Goal: Transaction & Acquisition: Purchase product/service

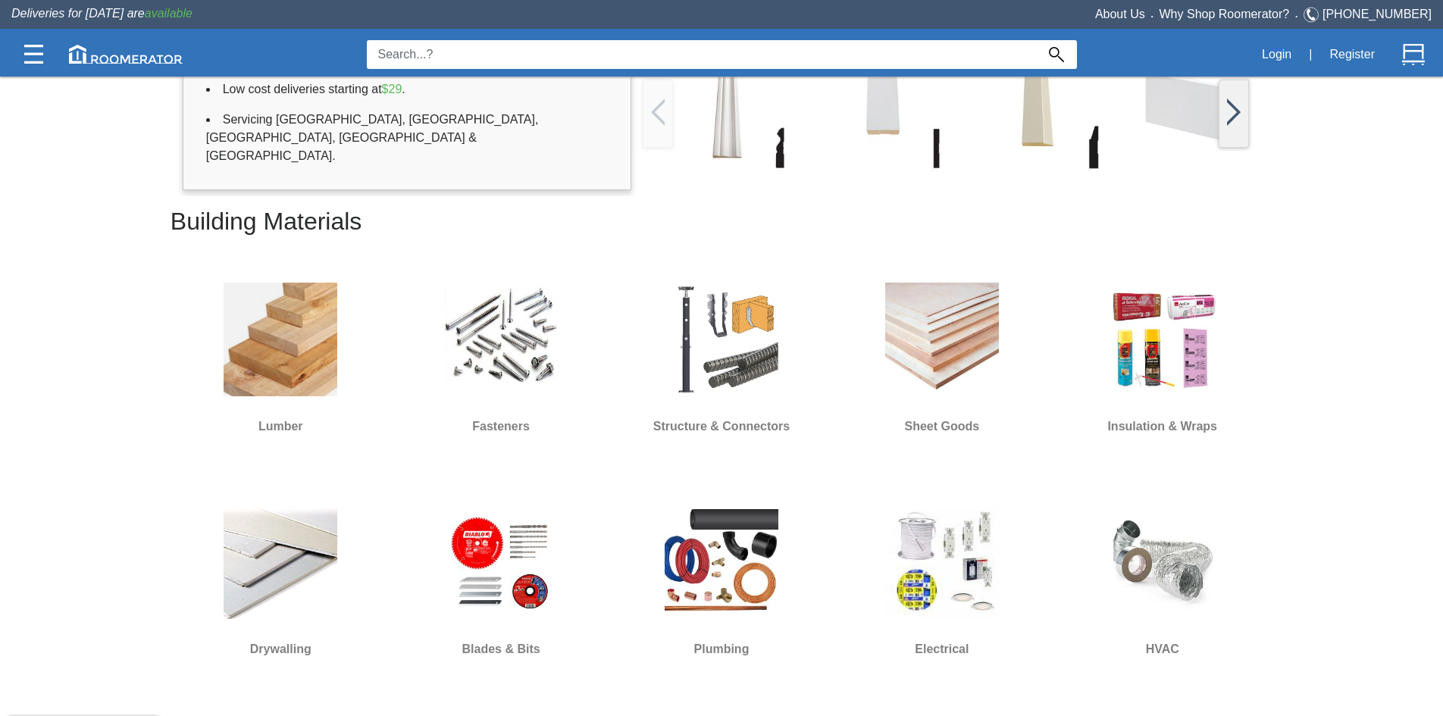
scroll to position [455, 0]
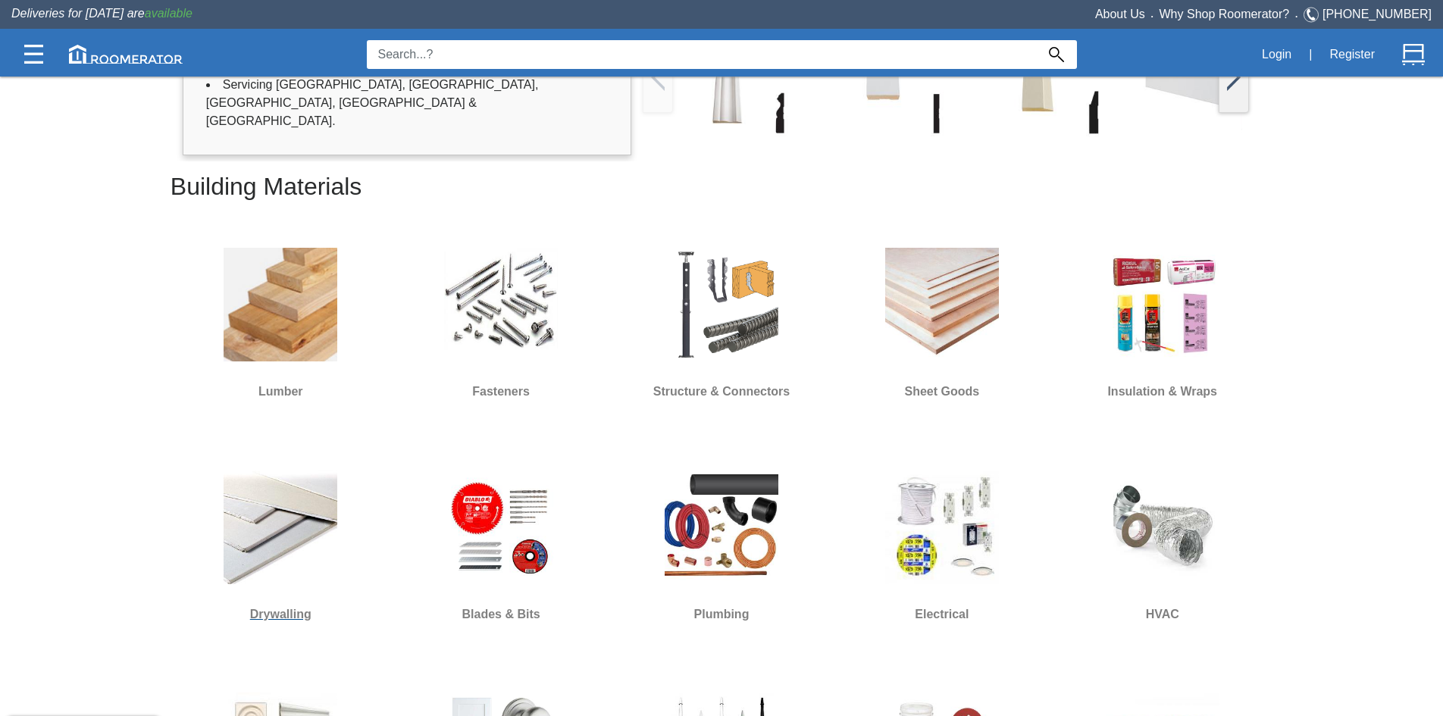
click at [286, 518] on img at bounding box center [281, 528] width 114 height 114
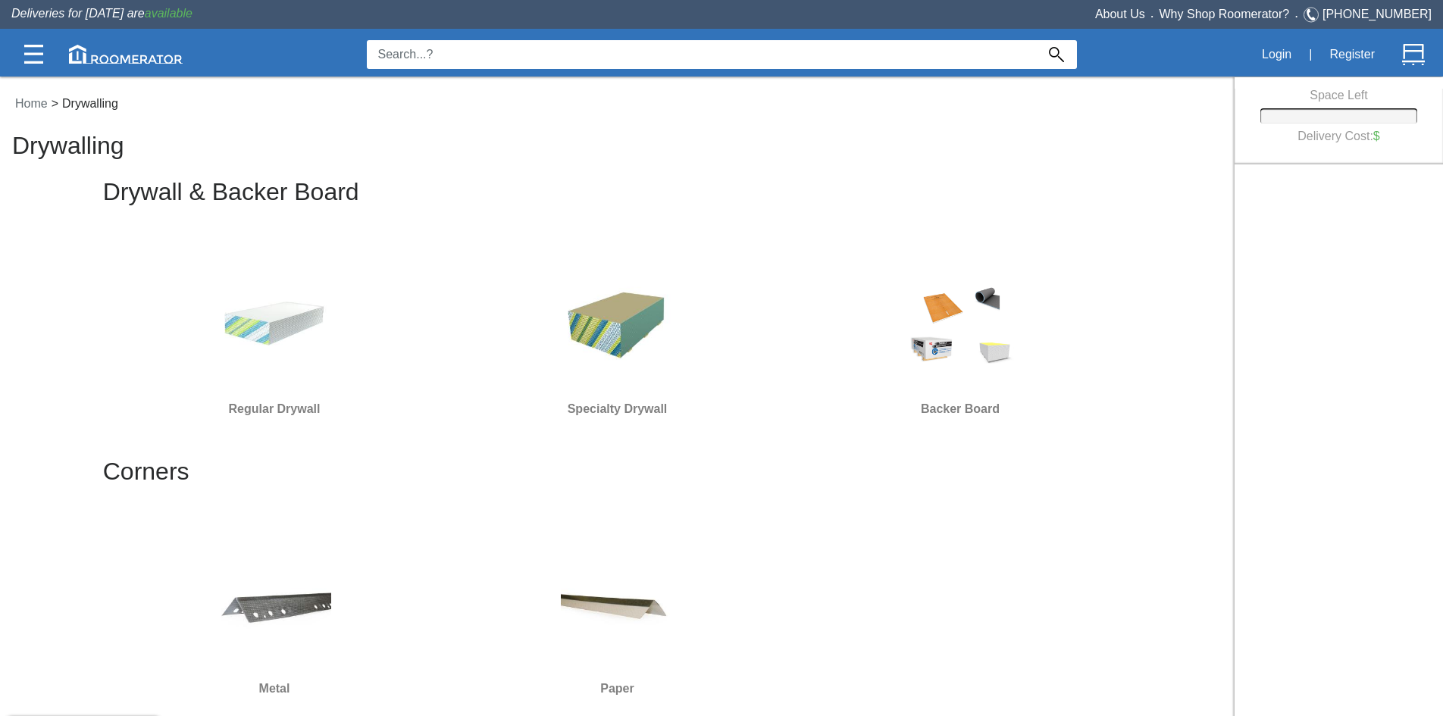
click at [604, 321] on img at bounding box center [618, 322] width 114 height 114
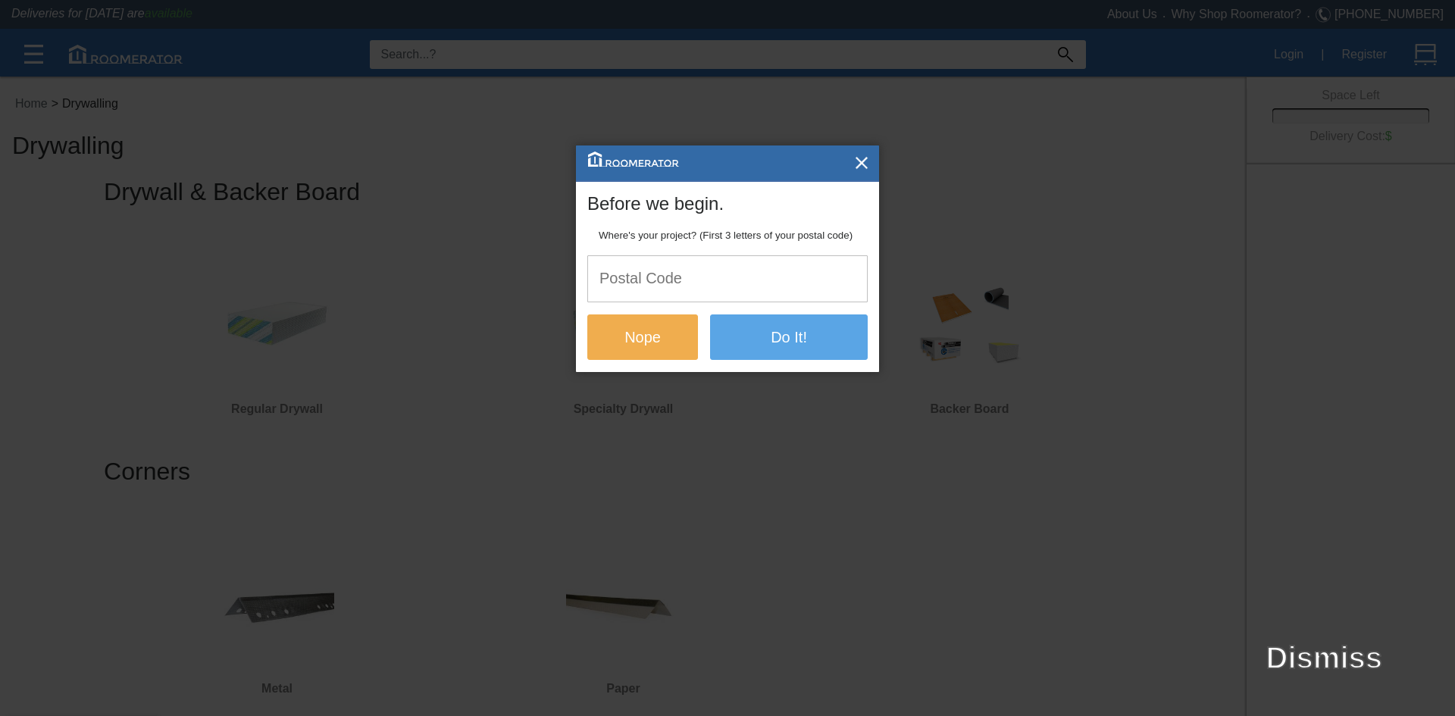
click at [785, 281] on input "text" at bounding box center [727, 278] width 279 height 45
type input "l8k2v1"
click at [769, 346] on button "Do It!" at bounding box center [789, 336] width 158 height 45
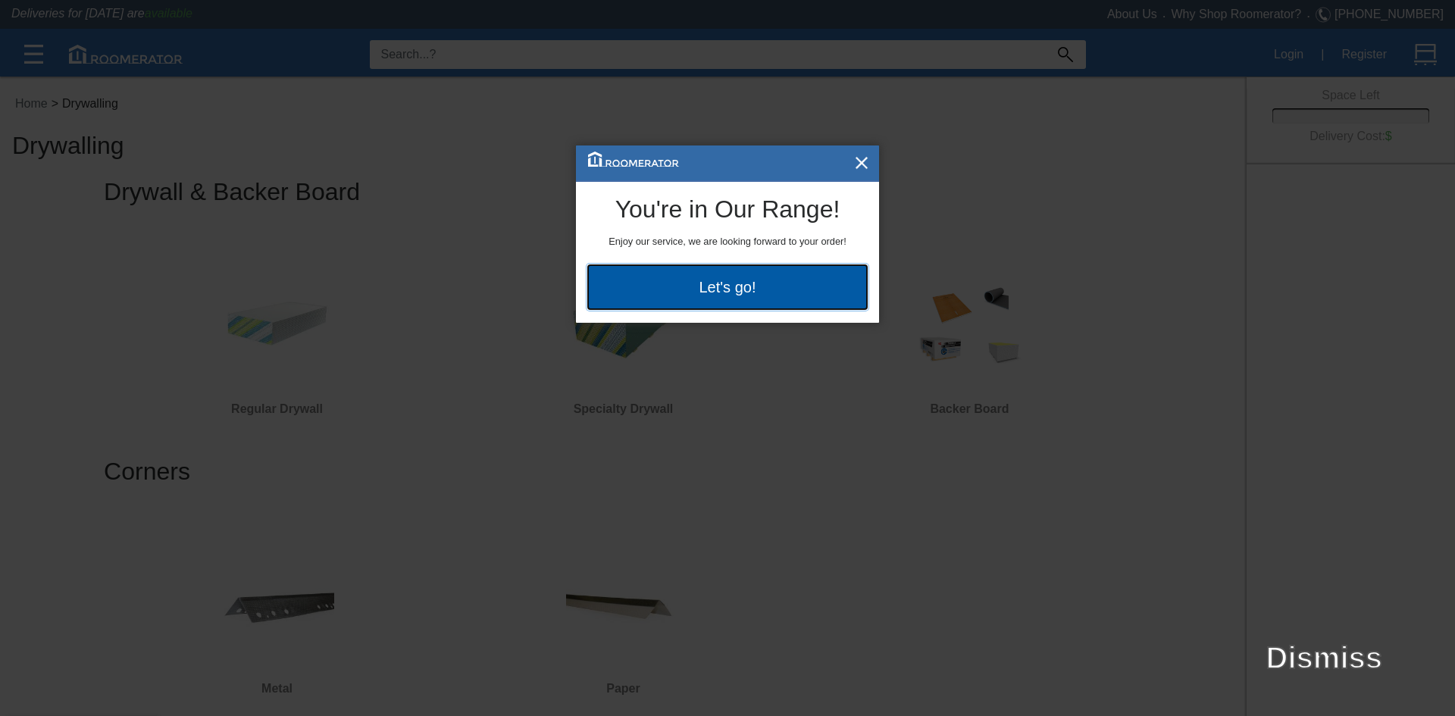
click at [753, 281] on button "Let's go!" at bounding box center [727, 286] width 280 height 45
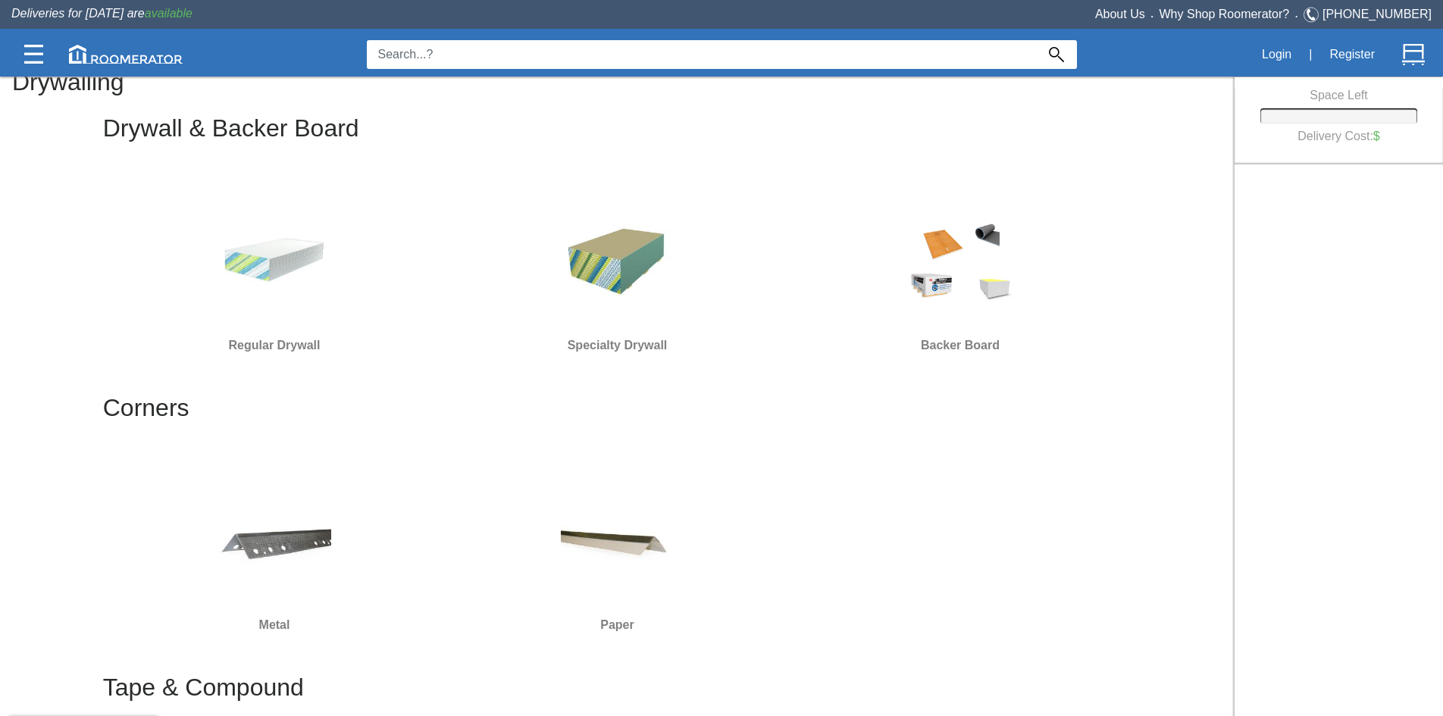
scroll to position [152, 0]
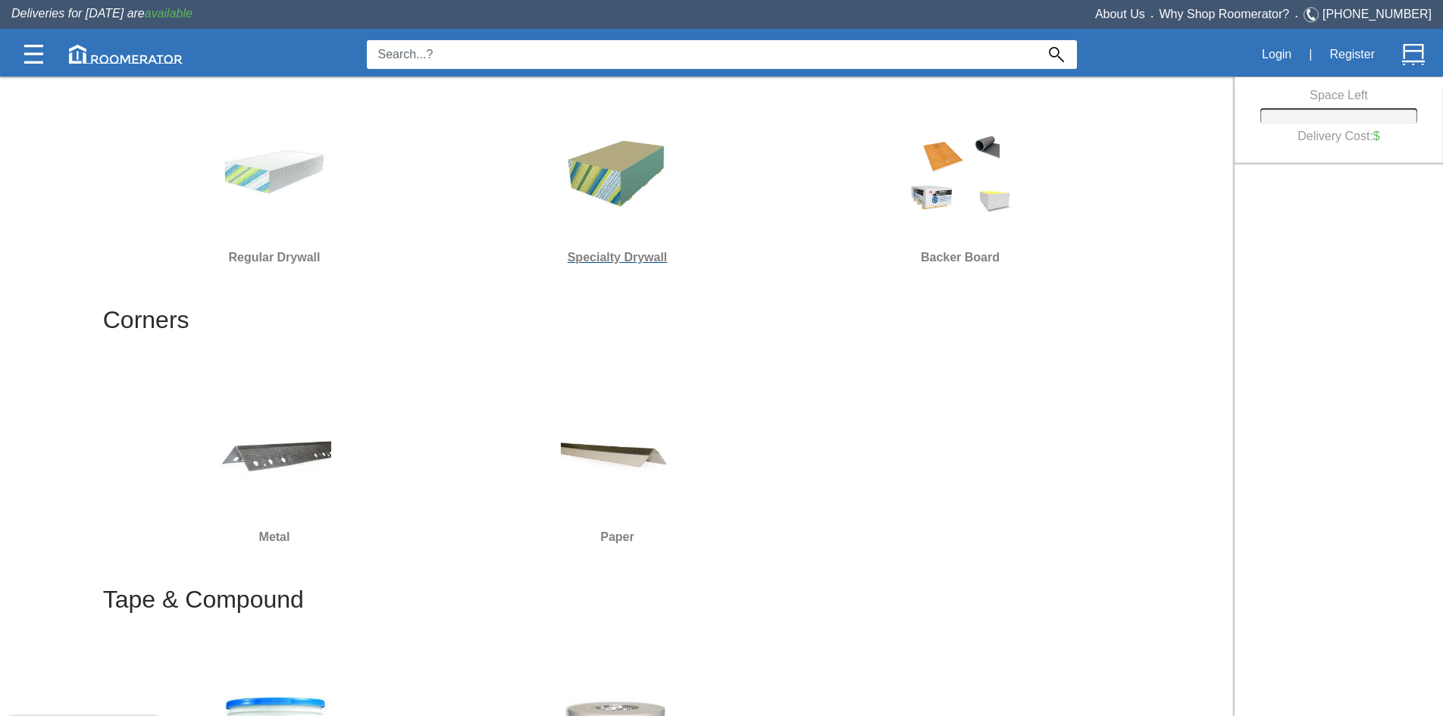
click at [615, 259] on h6 "Specialty Drywall" at bounding box center [617, 258] width 331 height 20
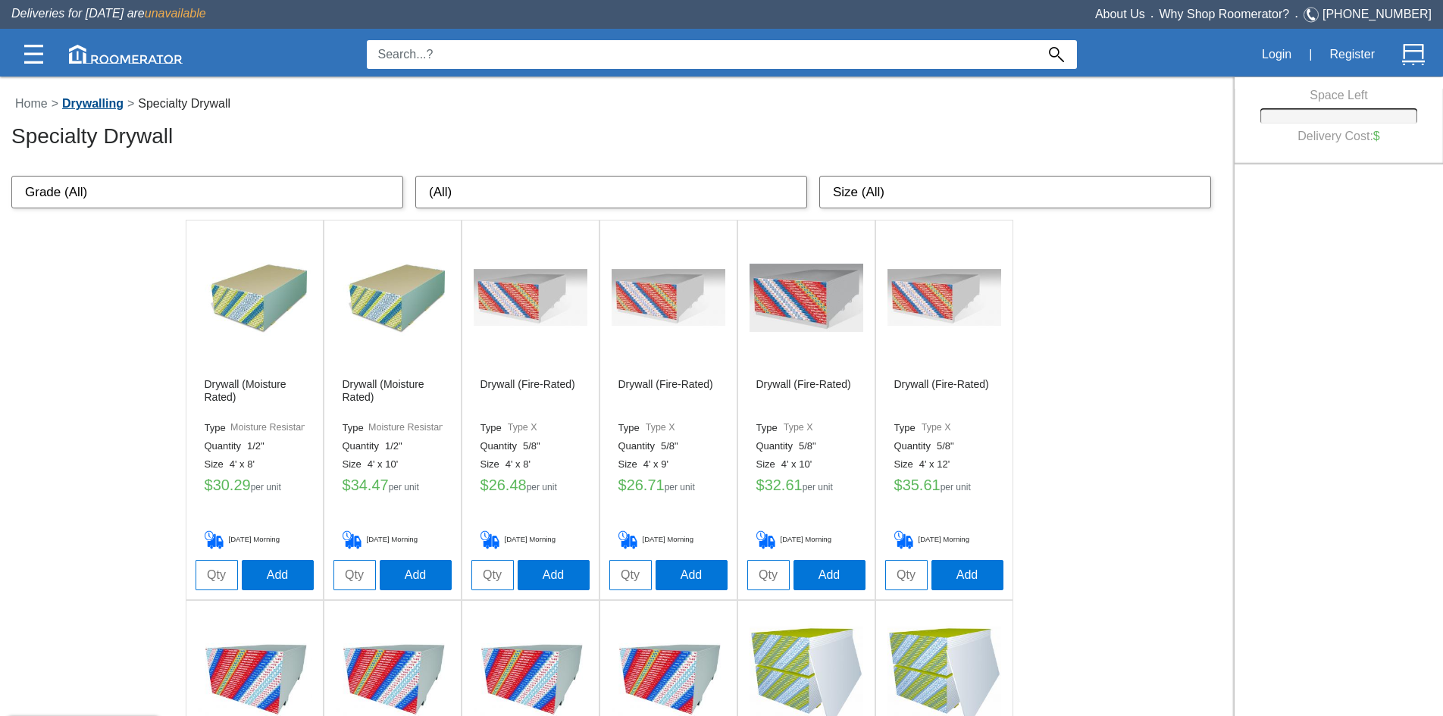
click at [109, 103] on link "Drywalling" at bounding box center [92, 103] width 69 height 13
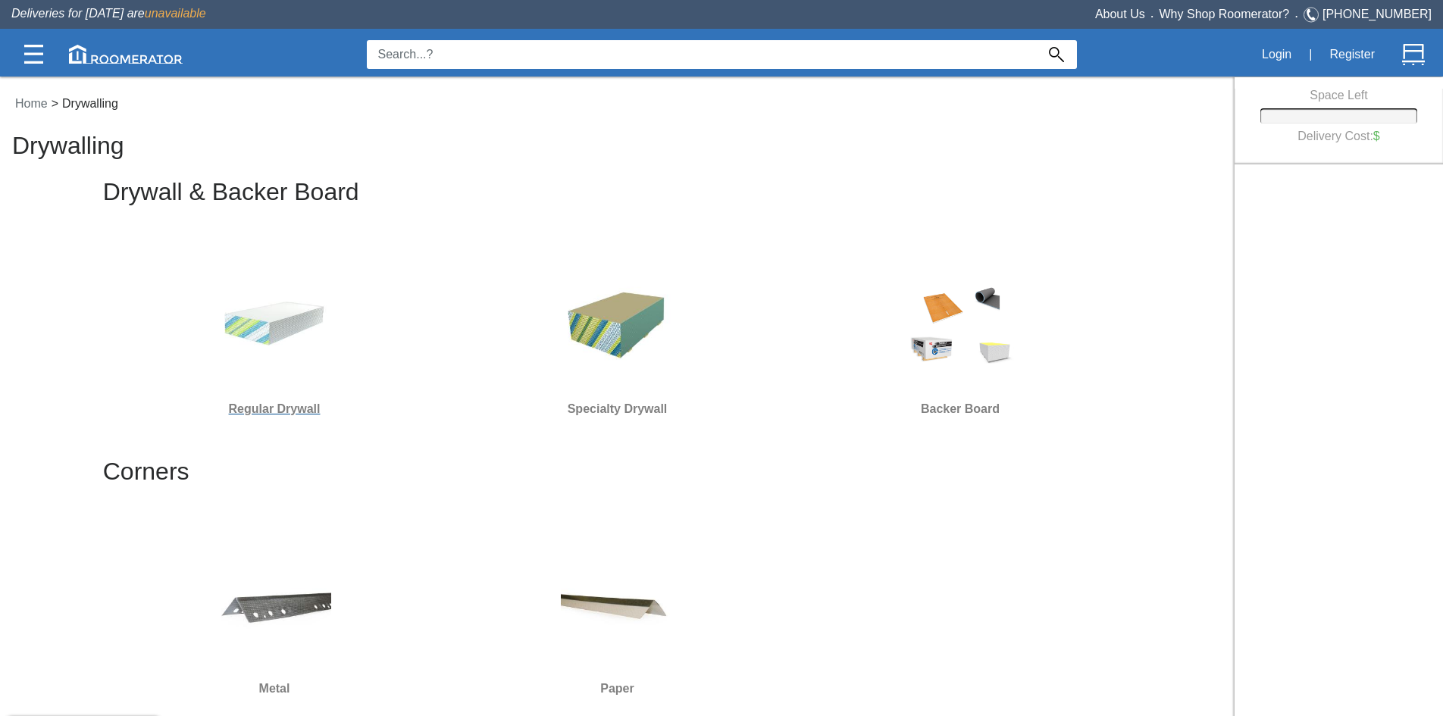
click at [282, 405] on h6 "Regular Drywall" at bounding box center [274, 409] width 331 height 20
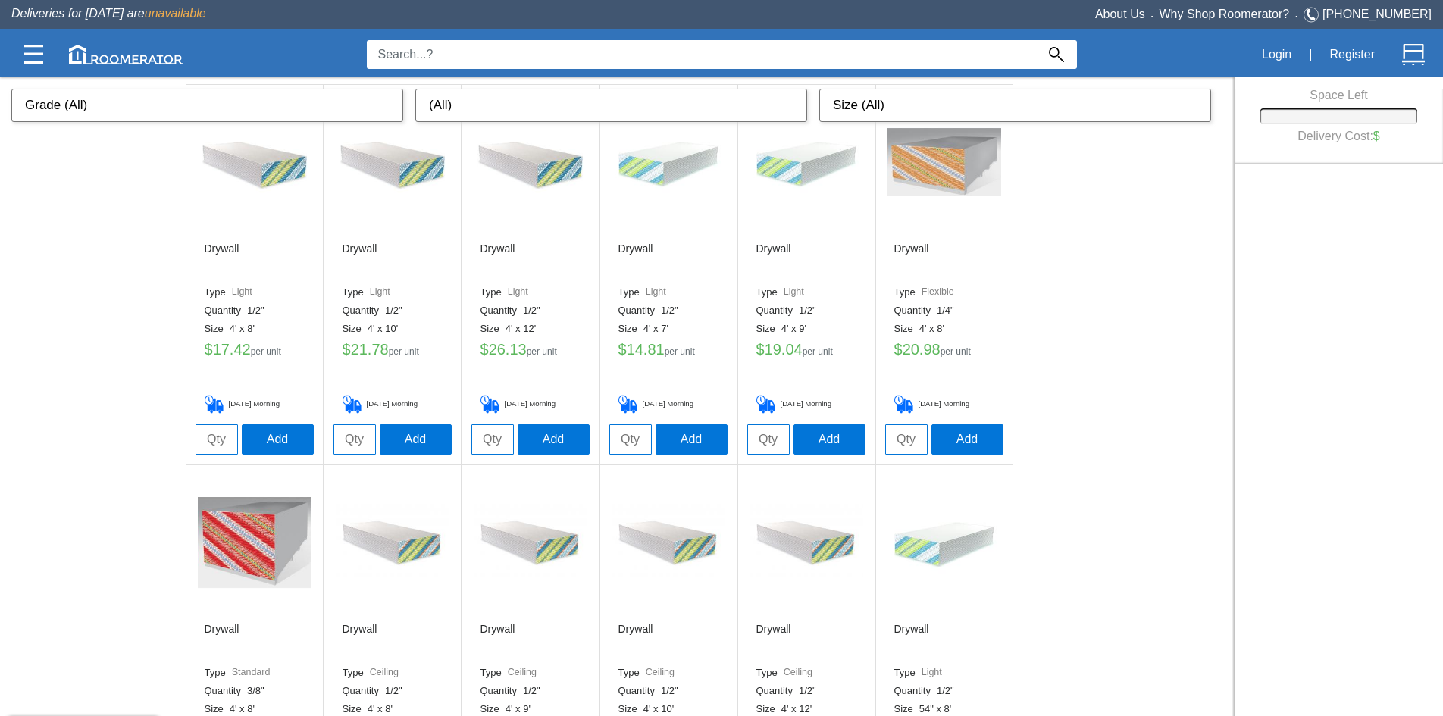
scroll to position [76, 0]
